Goal: Task Accomplishment & Management: Use online tool/utility

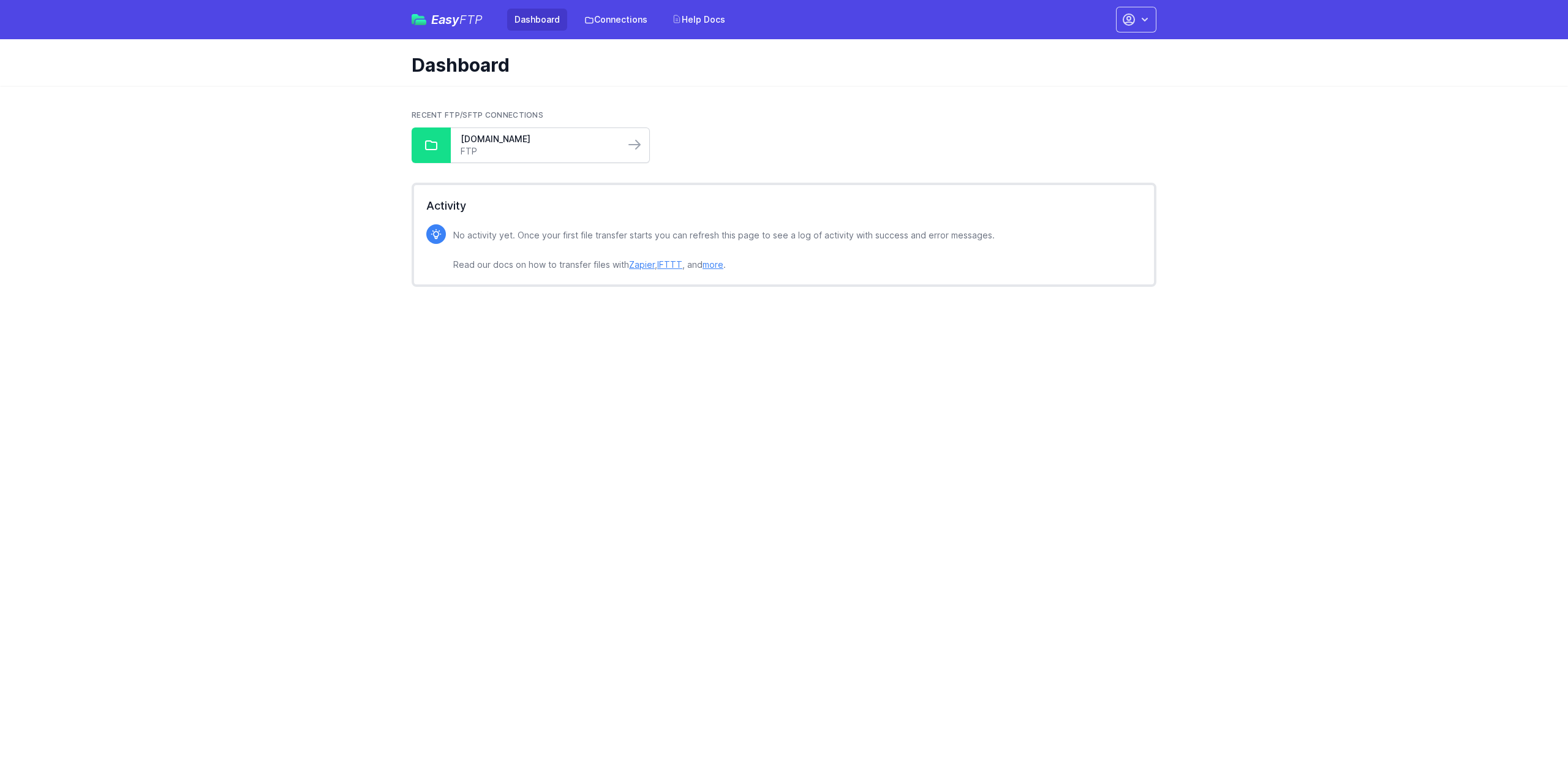
click at [509, 148] on link "FTP" at bounding box center [538, 151] width 154 height 13
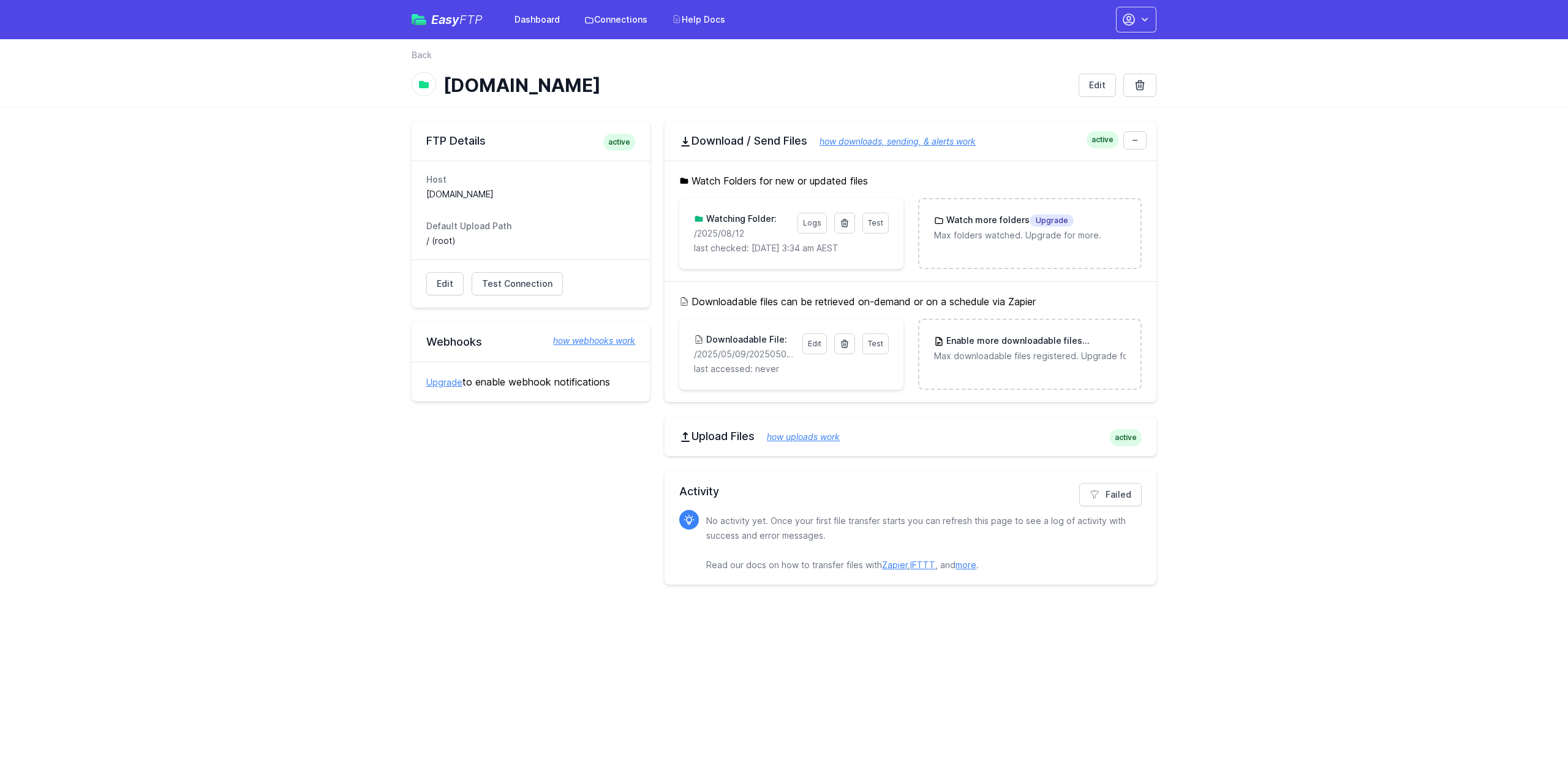
drag, startPoint x: 739, startPoint y: 233, endPoint x: 682, endPoint y: 232, distance: 57.0
click at [682, 232] on div "Test Logs Watching Folder: /2025/08/12 last checked: [DATE] 3:34 am AEST" at bounding box center [791, 233] width 224 height 71
copy p "/2025/08/12"
click at [849, 224] on icon at bounding box center [845, 223] width 10 height 10
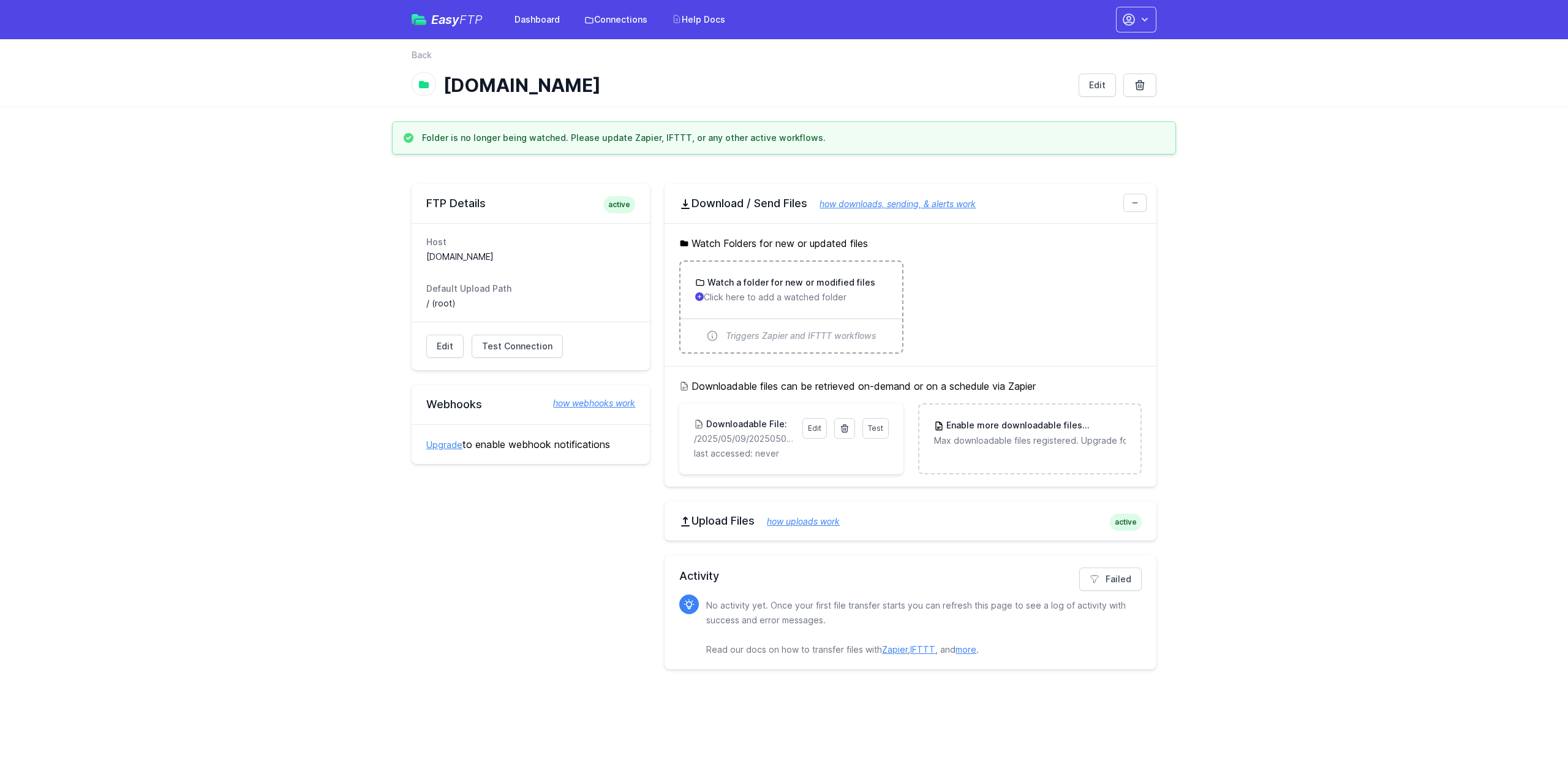
click at [779, 274] on div "Watch a folder for new or modified files Click here to add a watched folder" at bounding box center [791, 290] width 221 height 56
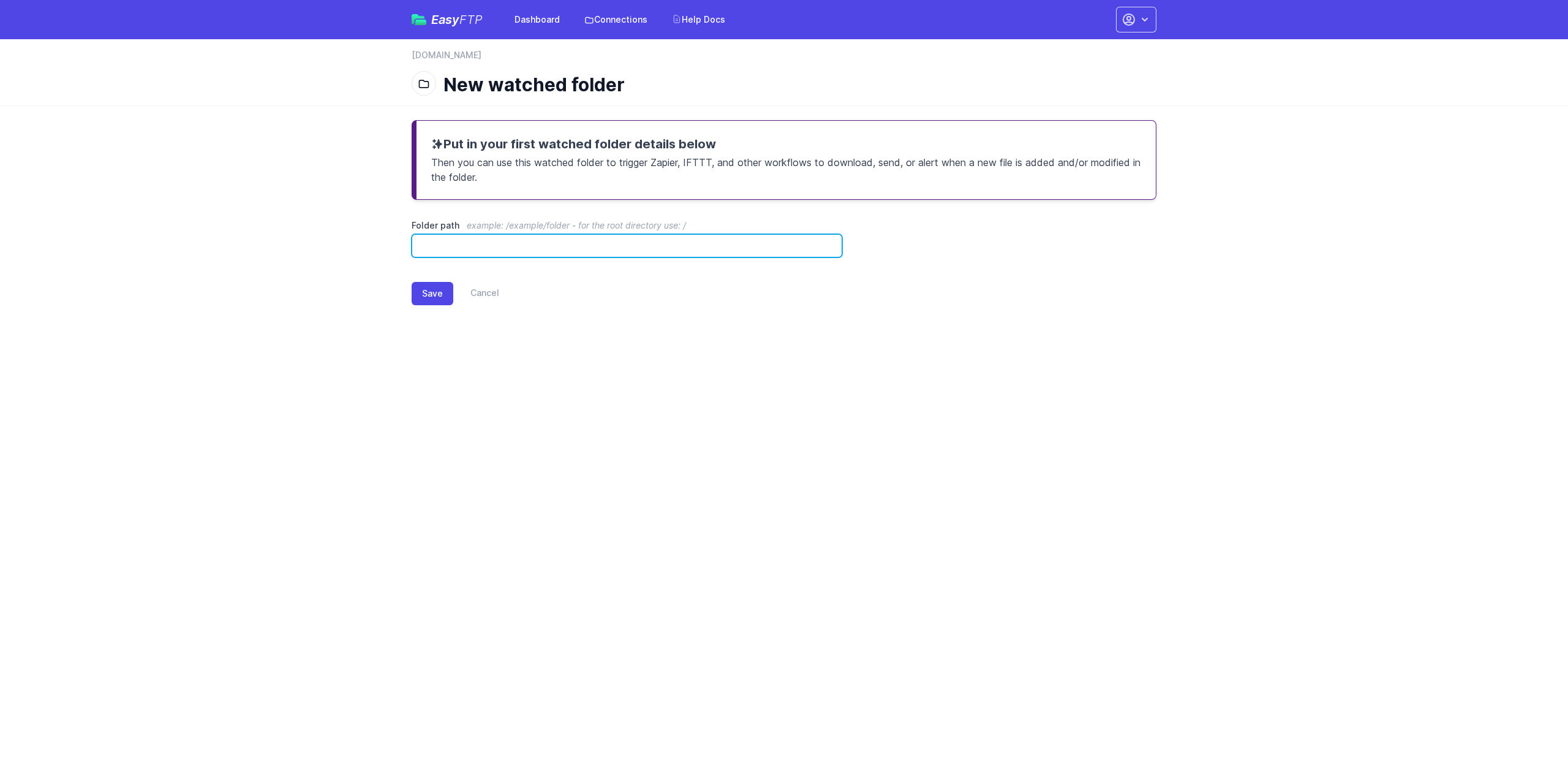
click at [551, 247] on input "Folder path example: /example/folder - for the root directory use: /" at bounding box center [627, 246] width 430 height 24
paste input "**********"
type input "**********"
click at [432, 295] on button "Save" at bounding box center [433, 294] width 42 height 24
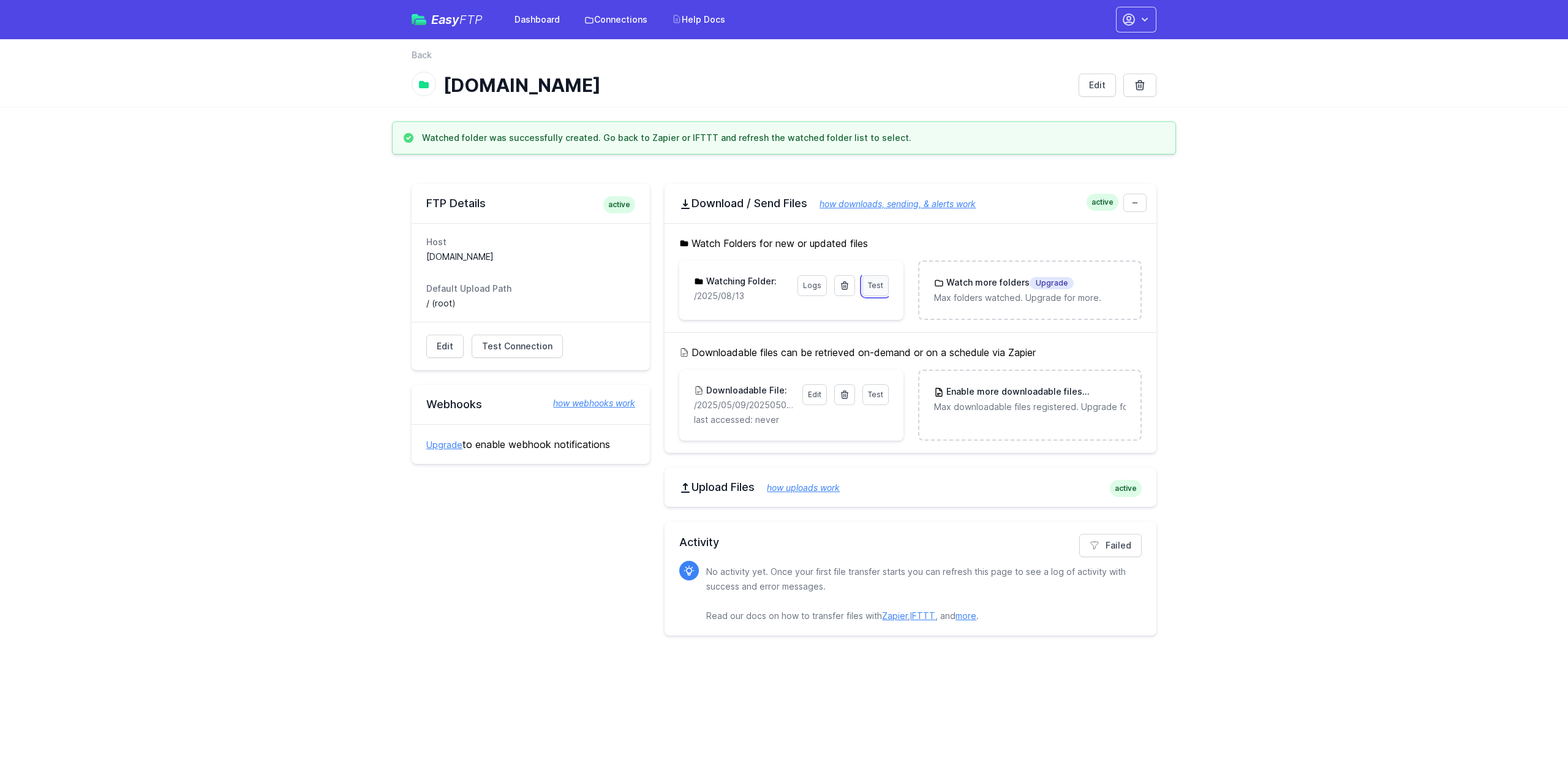
click at [883, 282] on link "Test" at bounding box center [875, 285] width 26 height 21
